Goal: Information Seeking & Learning: Learn about a topic

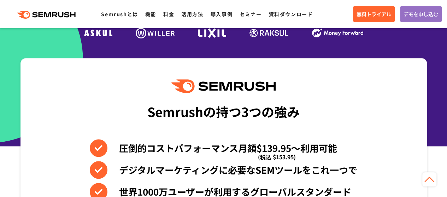
scroll to position [141, 0]
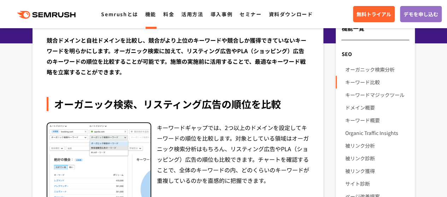
scroll to position [106, 0]
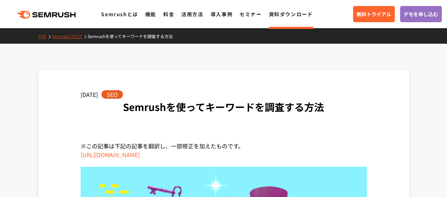
click at [71, 38] on link "Semrushブログ" at bounding box center [70, 36] width 36 height 6
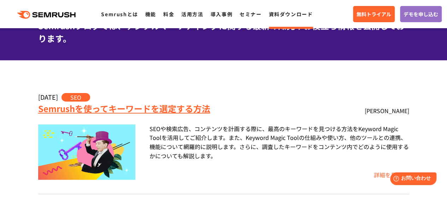
click at [186, 107] on link "Semrushを使ってキーワードを選定する方法" at bounding box center [124, 108] width 172 height 12
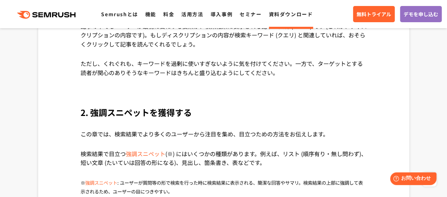
scroll to position [3000, 0]
